Goal: Information Seeking & Learning: Learn about a topic

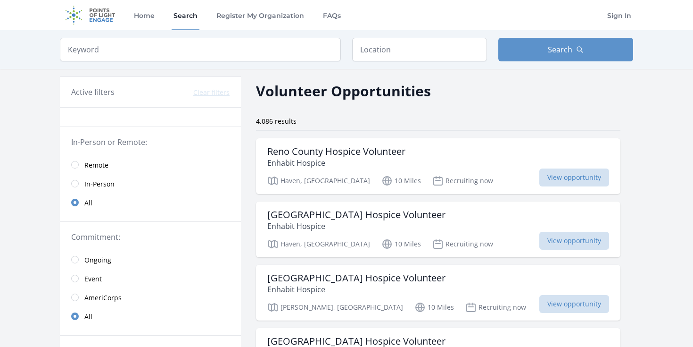
drag, startPoint x: 0, startPoint y: 0, endPoint x: 96, endPoint y: 163, distance: 189.5
click at [96, 163] on span "Remote" at bounding box center [96, 164] width 24 height 9
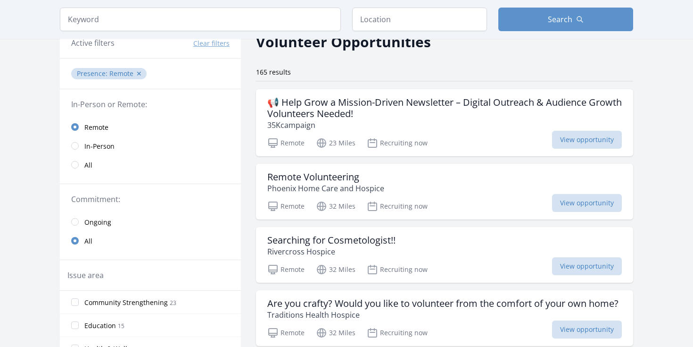
scroll to position [54, 0]
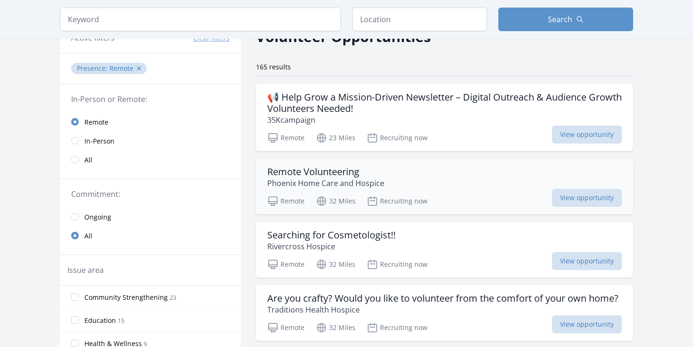
click at [325, 178] on p "Phoenix Home Care and Hospice" at bounding box center [325, 182] width 117 height 11
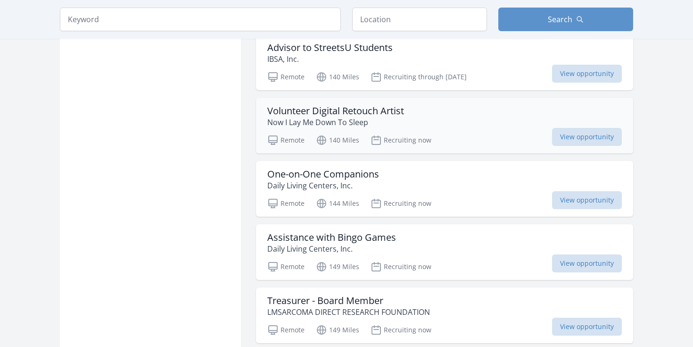
scroll to position [658, 0]
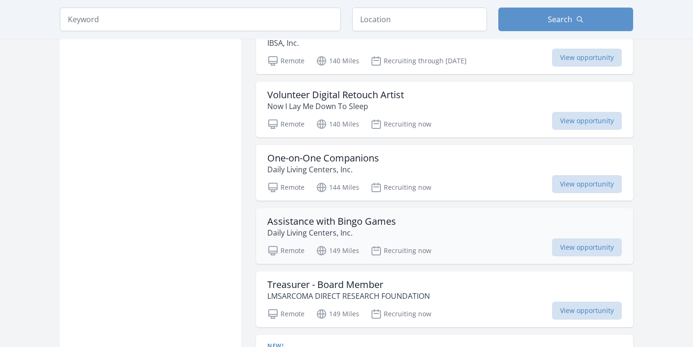
click at [306, 230] on p "Daily Living Centers, Inc." at bounding box center [331, 232] width 129 height 11
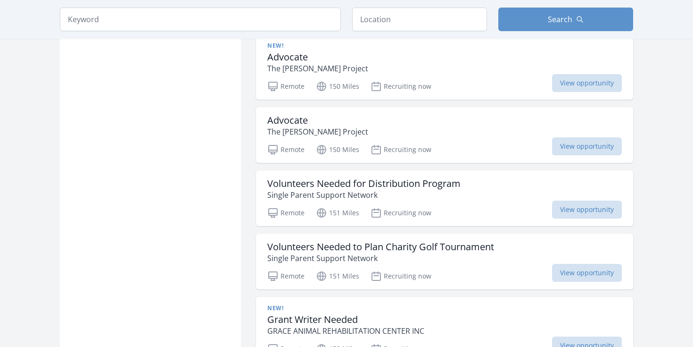
scroll to position [966, 0]
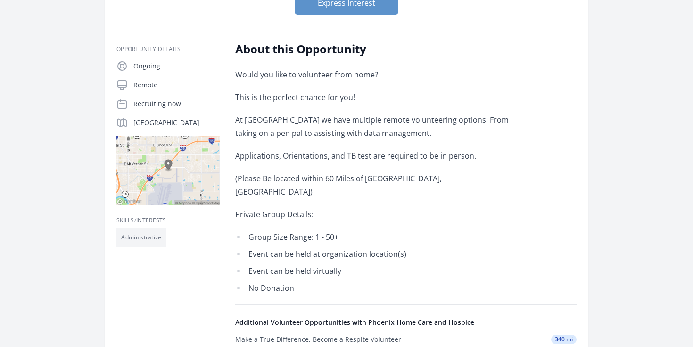
scroll to position [133, 0]
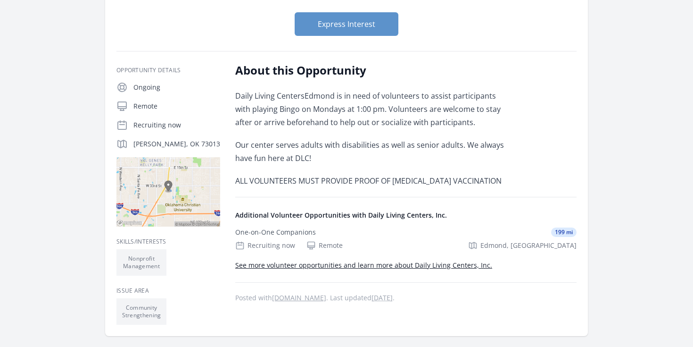
scroll to position [165, 0]
